Goal: Information Seeking & Learning: Learn about a topic

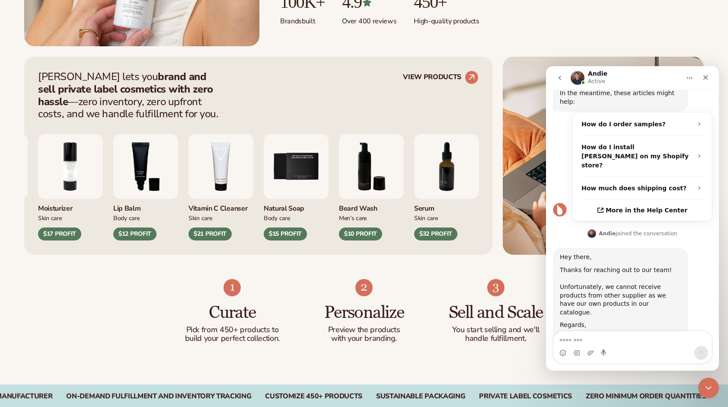
scroll to position [278, 0]
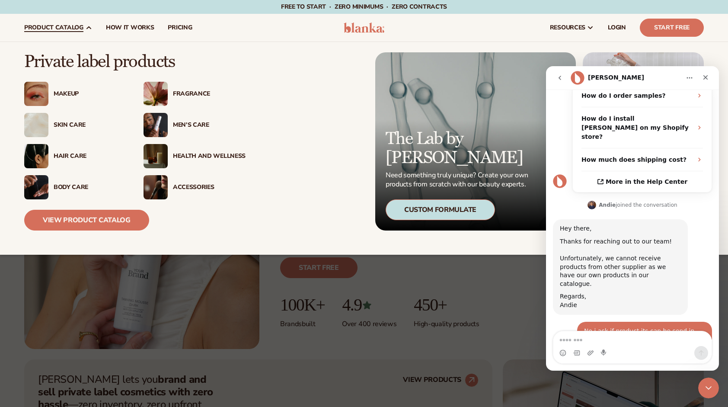
scroll to position [393, 0]
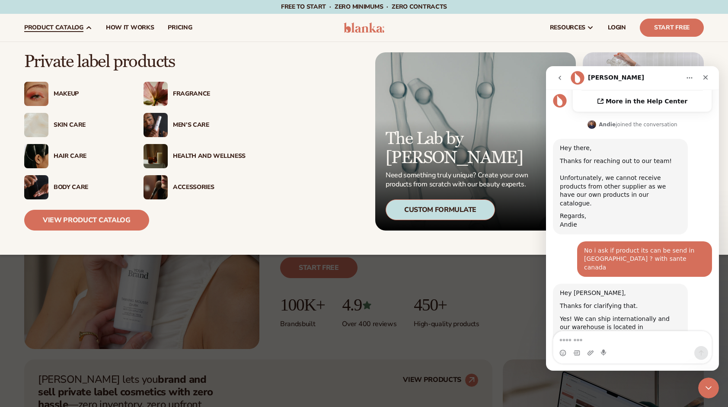
click at [62, 127] on div "Skin Care" at bounding box center [90, 124] width 73 height 7
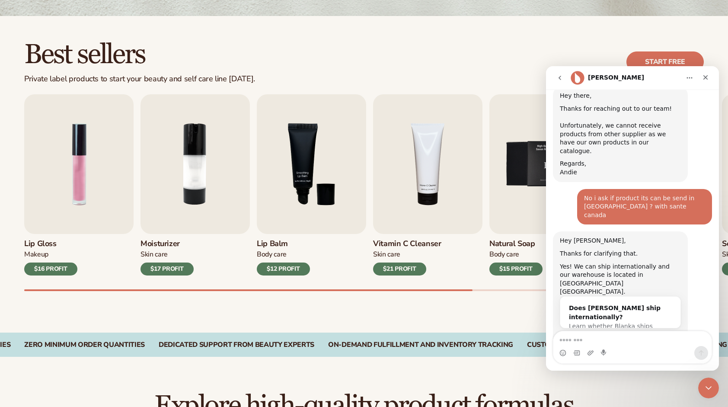
scroll to position [437, 0]
click at [706, 77] on icon "Close" at bounding box center [705, 77] width 5 height 5
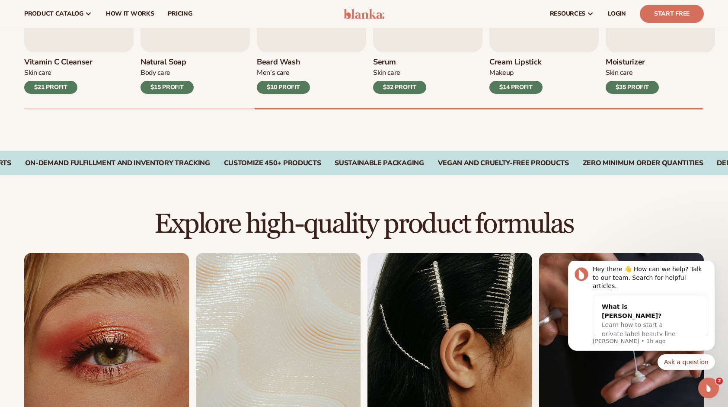
scroll to position [0, 0]
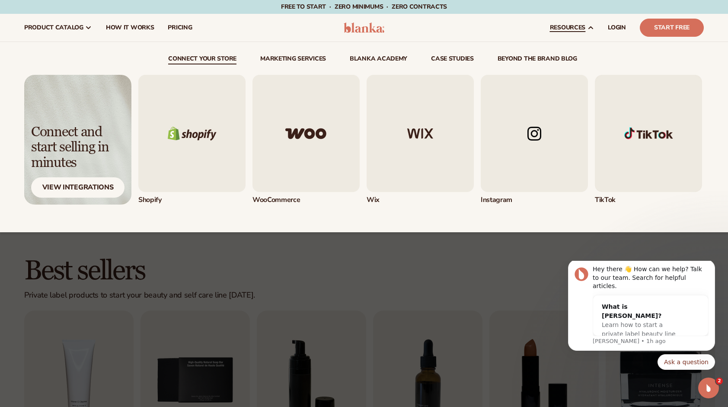
click at [288, 171] on img "2 / 5" at bounding box center [305, 133] width 107 height 117
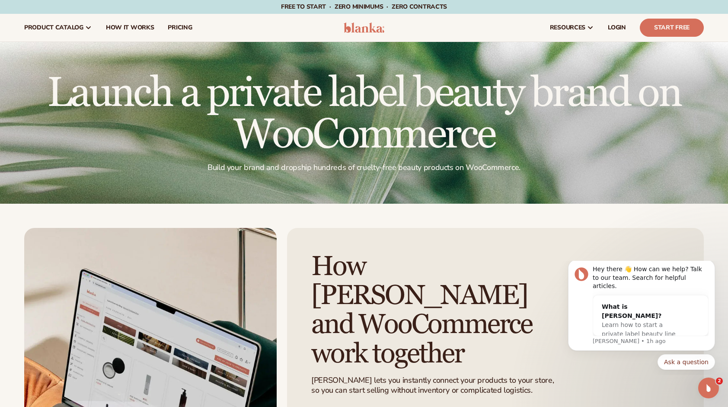
click at [384, 22] on header "Cart product catalog The Lab by Blanka" at bounding box center [364, 28] width 728 height 28
click at [381, 25] on img at bounding box center [364, 27] width 41 height 10
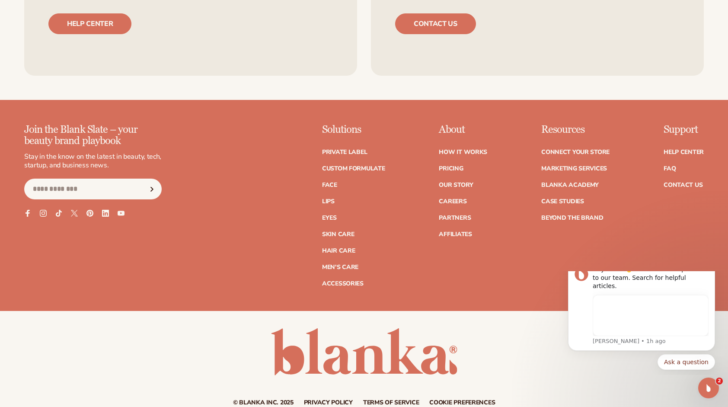
scroll to position [1165, 0]
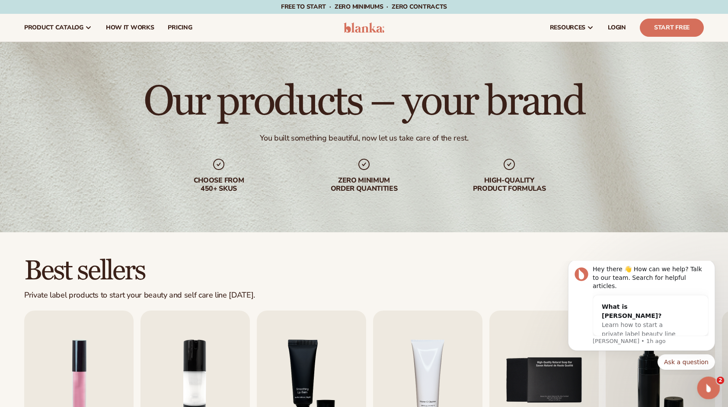
click html
click at [711, 382] on div "Open Intercom Messenger" at bounding box center [707, 386] width 29 height 29
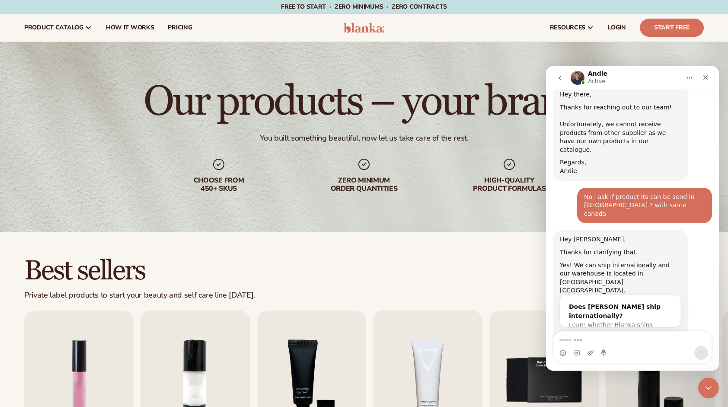
scroll to position [173, 0]
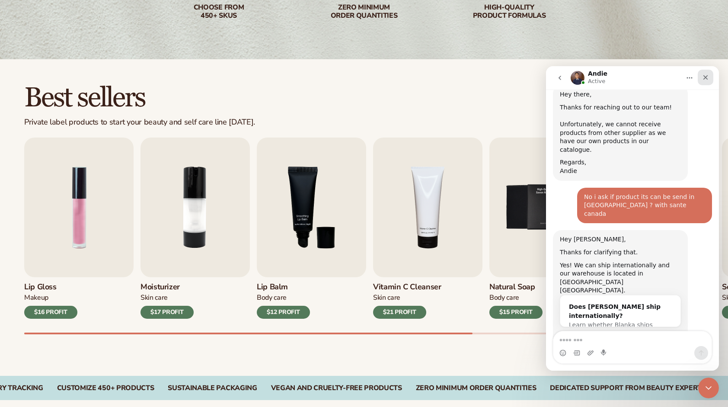
click at [708, 77] on icon "Close" at bounding box center [705, 77] width 7 height 7
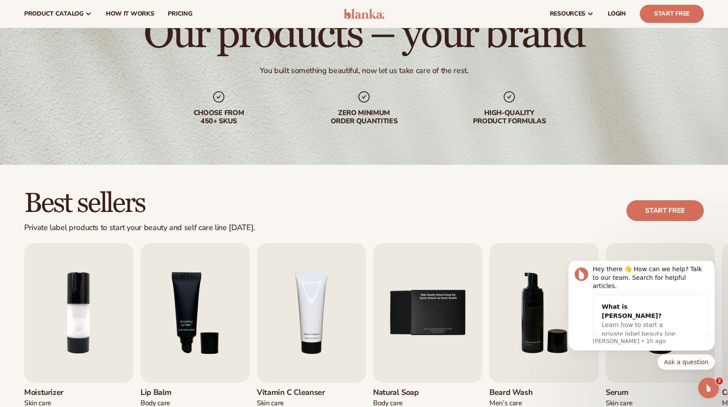
scroll to position [0, 0]
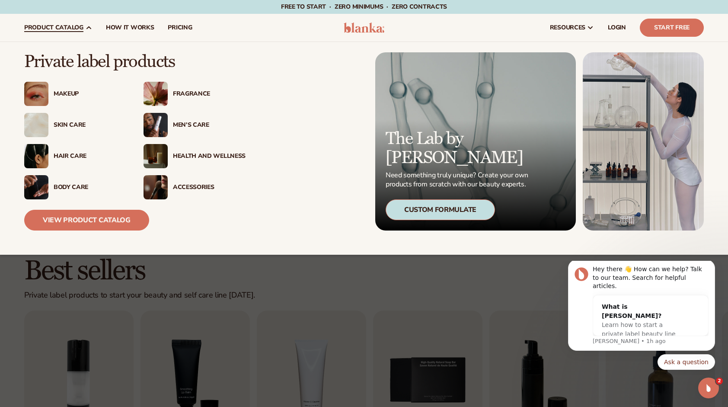
click at [175, 181] on div "Accessories" at bounding box center [194, 187] width 102 height 24
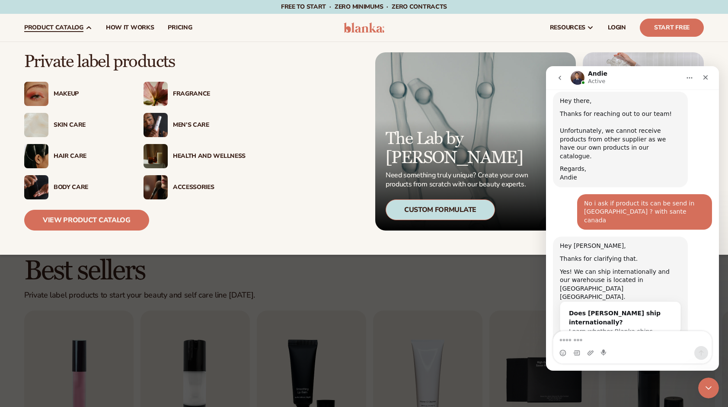
scroll to position [437, 0]
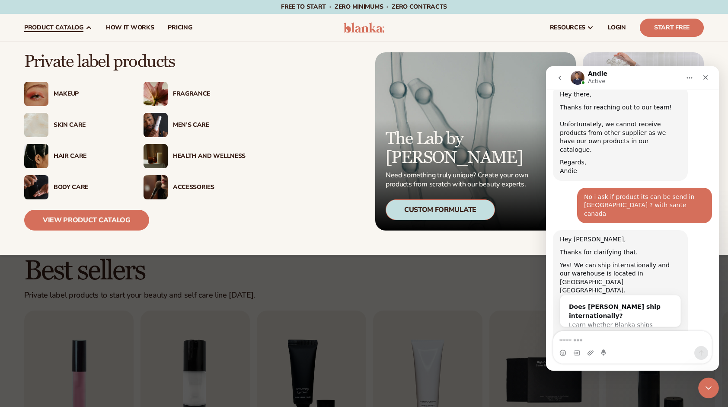
click at [167, 90] on img at bounding box center [155, 94] width 24 height 24
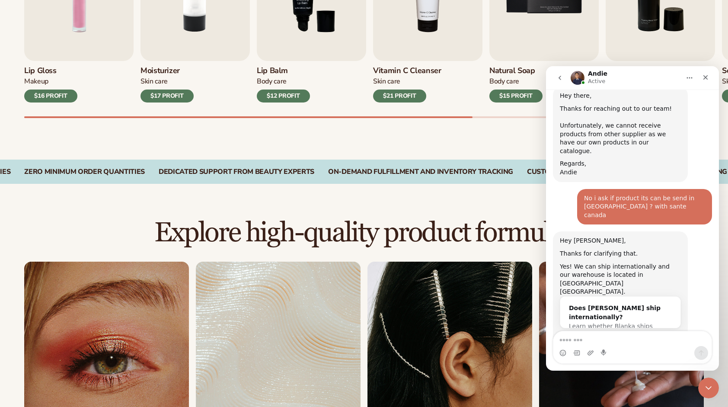
scroll to position [437, 0]
click at [703, 79] on icon "Close" at bounding box center [705, 77] width 5 height 5
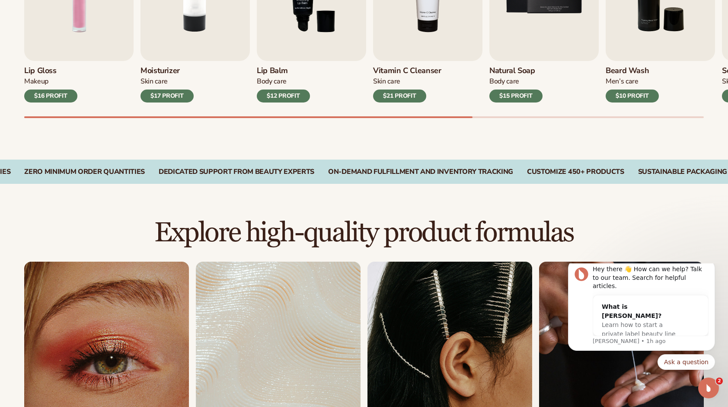
scroll to position [0, 0]
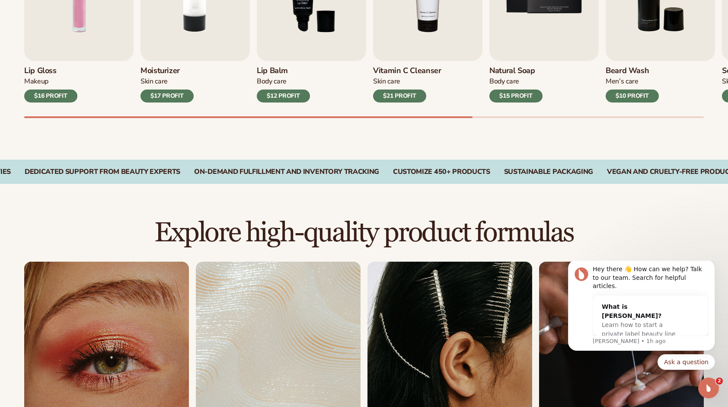
click at [519, 70] on h3 "Natural Soap" at bounding box center [515, 71] width 53 height 10
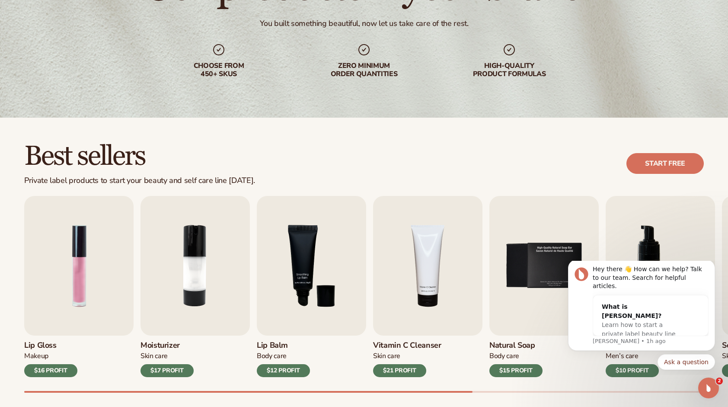
scroll to position [118, 0]
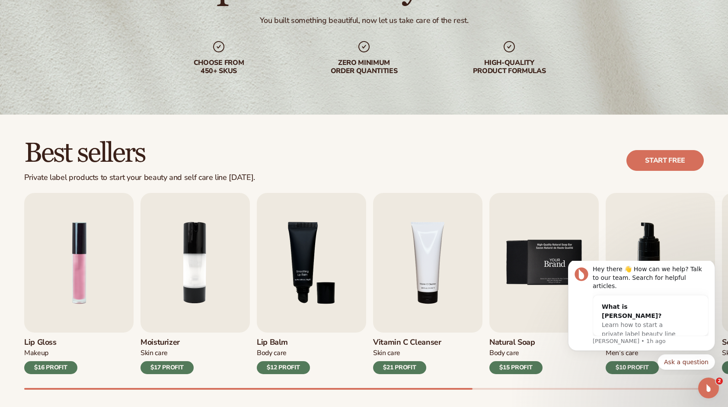
click at [541, 233] on img "5 / 9" at bounding box center [543, 263] width 109 height 140
click at [548, 246] on img "5 / 9" at bounding box center [543, 263] width 109 height 140
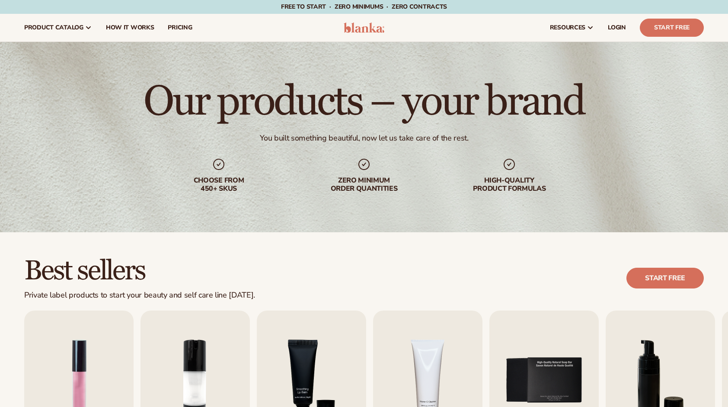
scroll to position [122, 0]
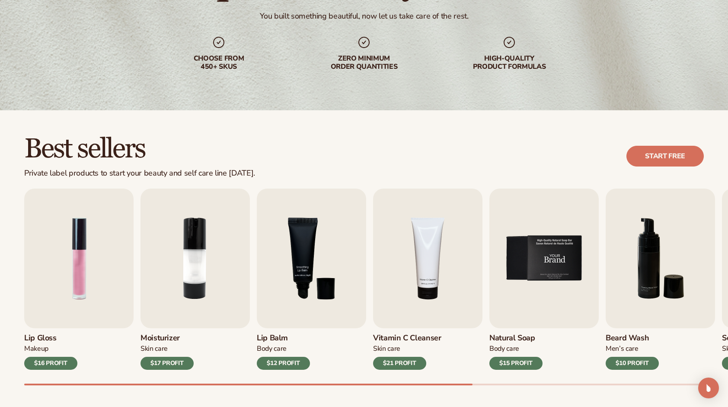
click at [534, 245] on img "5 / 9" at bounding box center [543, 258] width 109 height 140
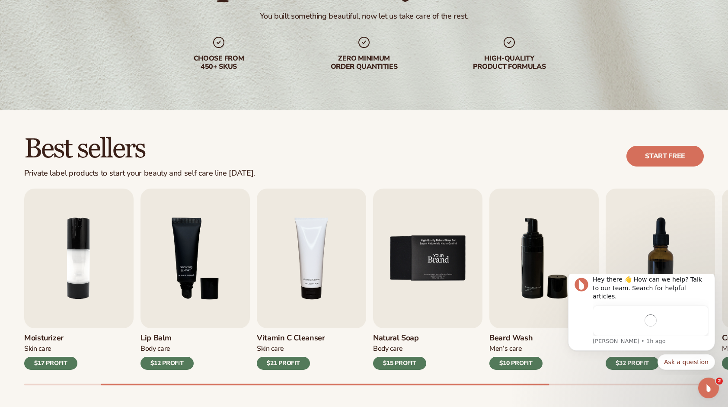
scroll to position [0, 0]
click at [470, 243] on img "5 / 9" at bounding box center [427, 258] width 109 height 140
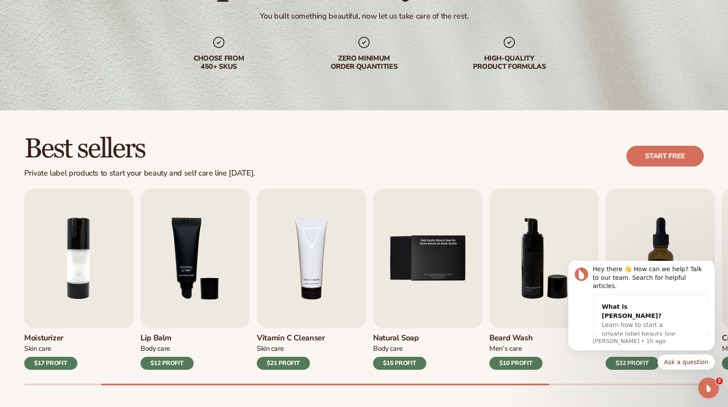
click at [403, 362] on div "$15 PROFIT" at bounding box center [399, 362] width 53 height 13
click at [412, 331] on div "Natural Soap Body Care $15 PROFIT" at bounding box center [427, 348] width 109 height 41
click at [409, 334] on h3 "Natural Soap" at bounding box center [399, 338] width 53 height 10
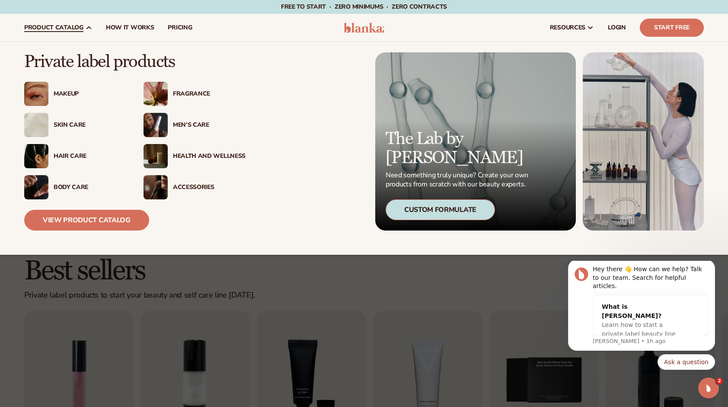
click at [74, 194] on div "Body Care" at bounding box center [75, 187] width 102 height 24
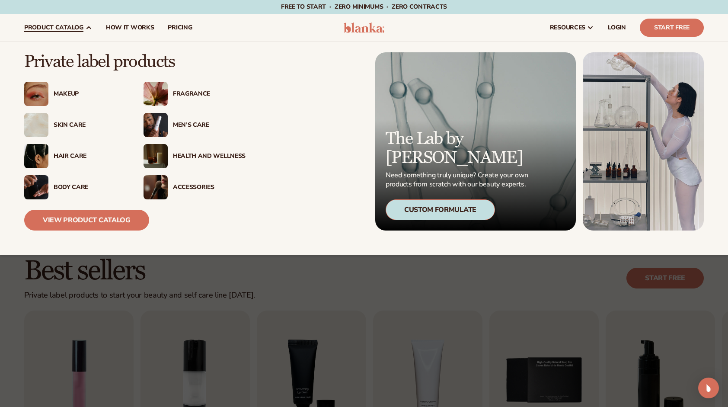
click at [79, 25] on span "product catalog" at bounding box center [53, 27] width 59 height 7
click at [84, 227] on link "View Product Catalog" at bounding box center [86, 220] width 125 height 21
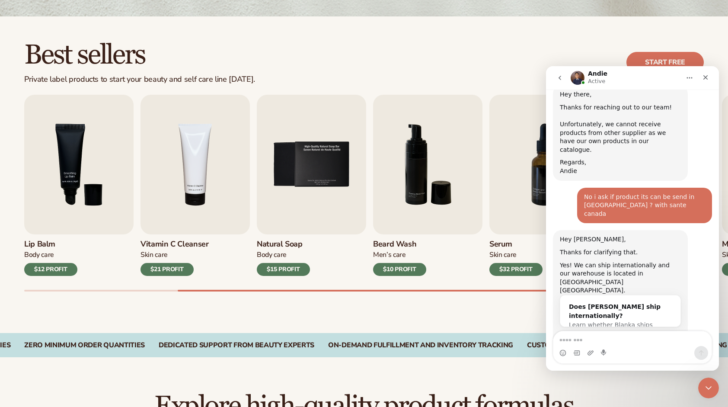
scroll to position [86, 0]
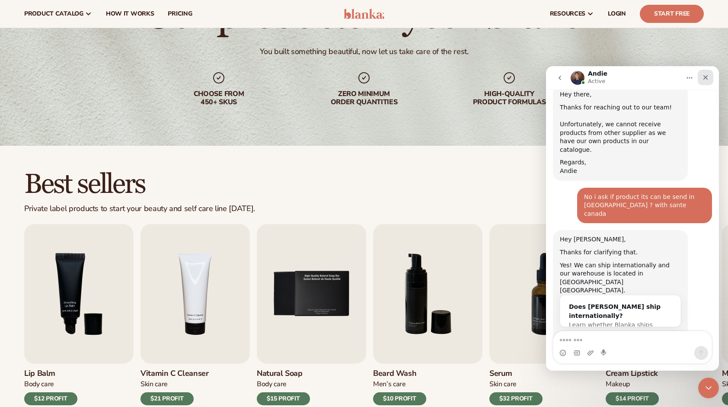
click at [704, 78] on icon "Close" at bounding box center [705, 77] width 5 height 5
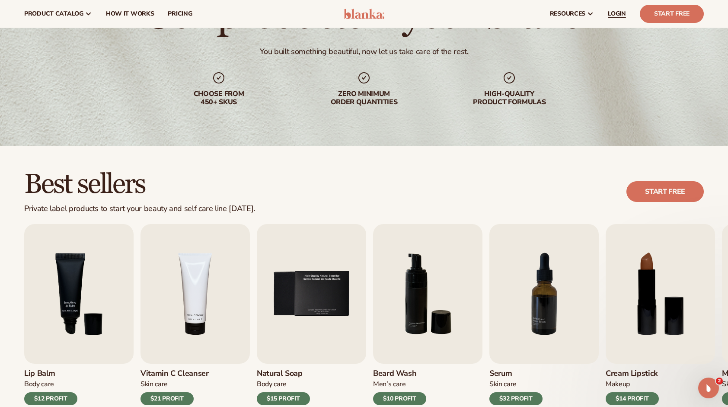
scroll to position [415, 0]
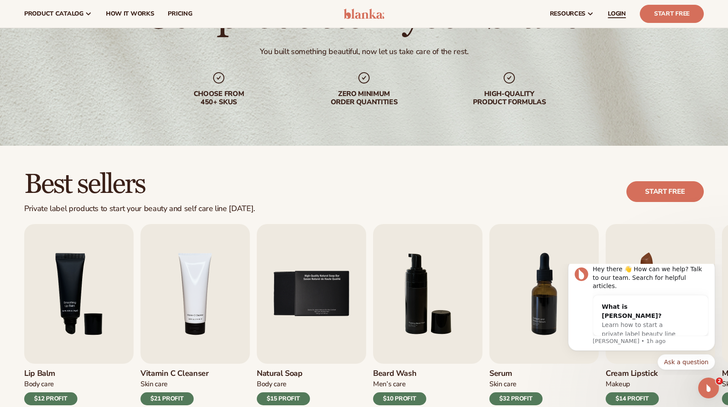
click at [626, 15] on span "LOGIN" at bounding box center [617, 13] width 18 height 7
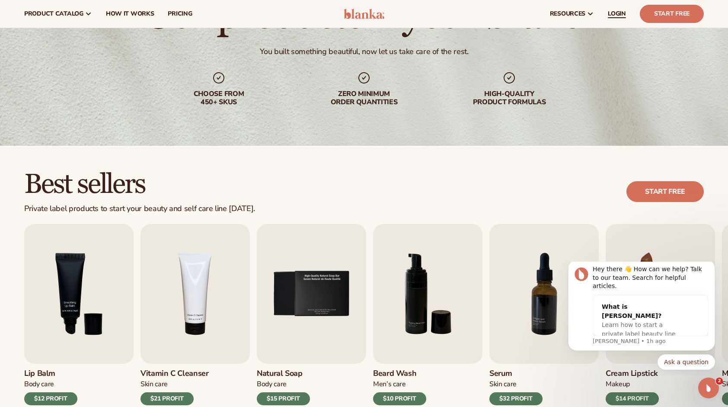
scroll to position [437, 0]
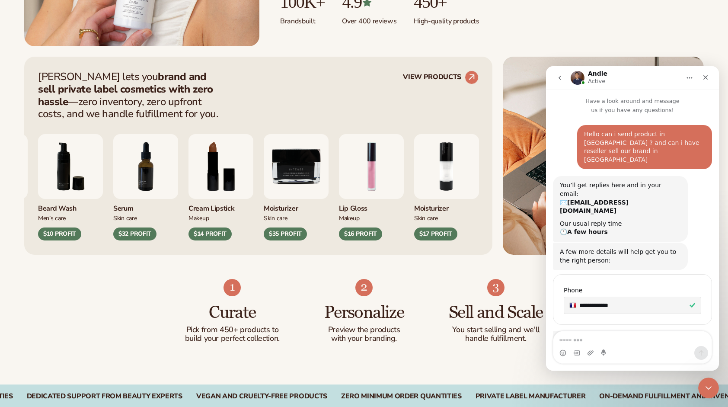
scroll to position [437, 0]
